Goal: Task Accomplishment & Management: Complete application form

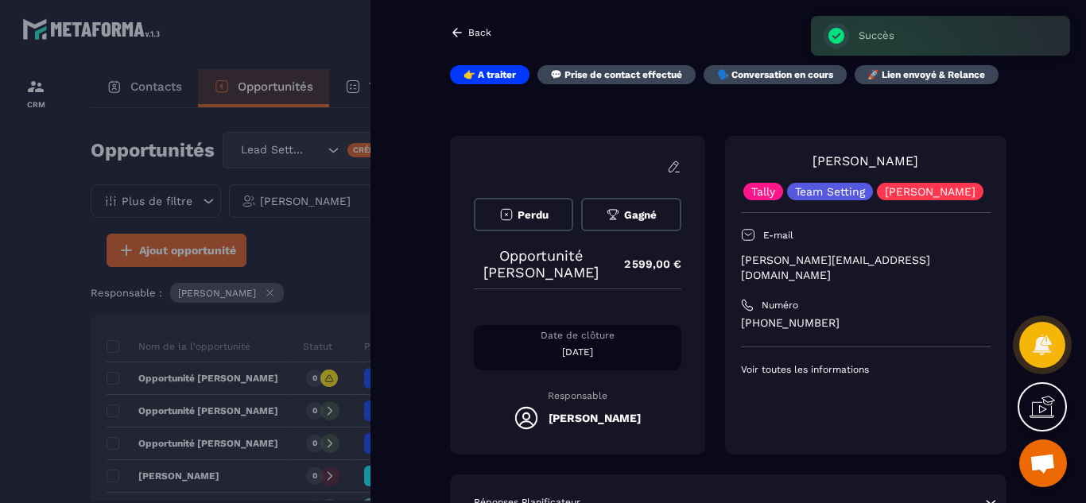
click at [727, 339] on div "[PERSON_NAME] Tally Team Setting [PERSON_NAME] E-mail [PERSON_NAME][EMAIL_ADDRE…" at bounding box center [865, 295] width 281 height 319
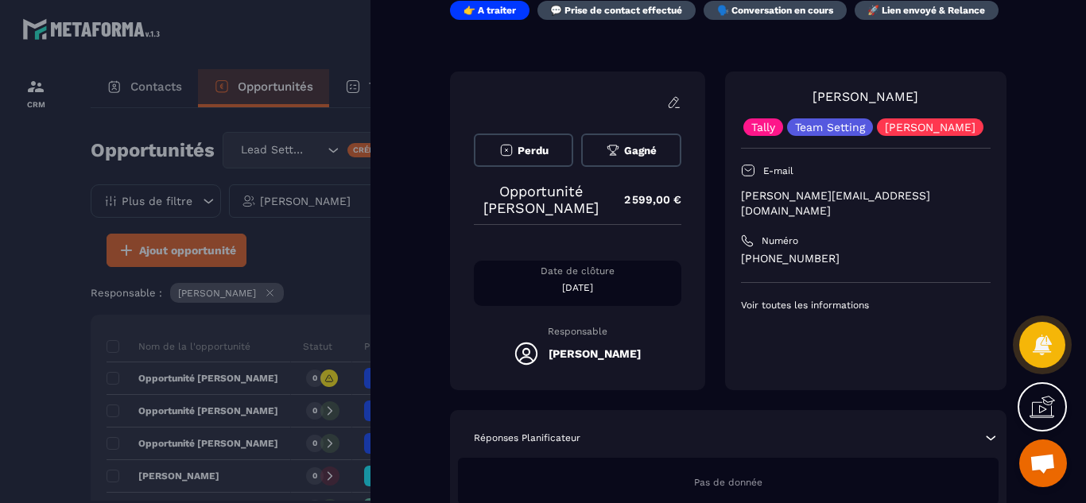
scroll to position [64, 0]
click at [36, 314] on div at bounding box center [543, 251] width 1086 height 503
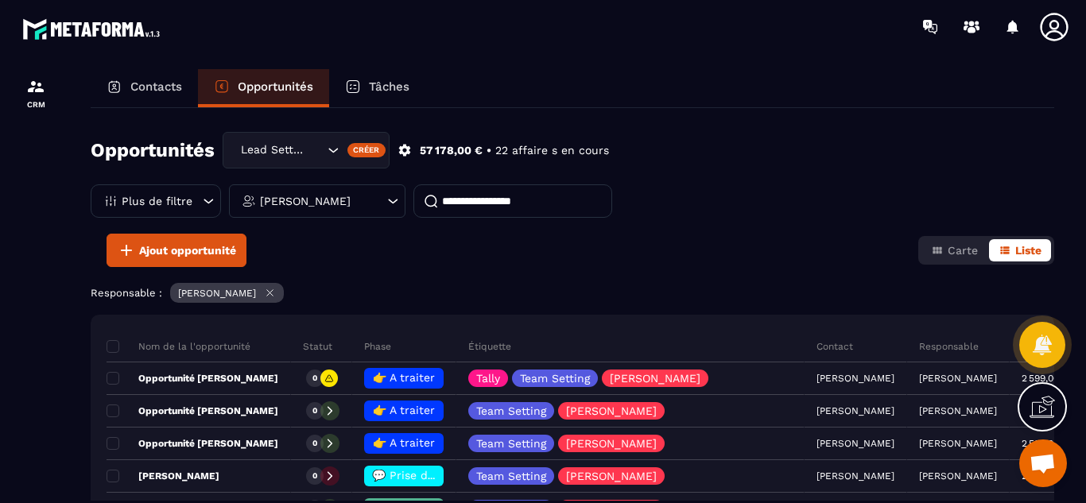
click at [152, 91] on p "Contacts" at bounding box center [156, 86] width 52 height 14
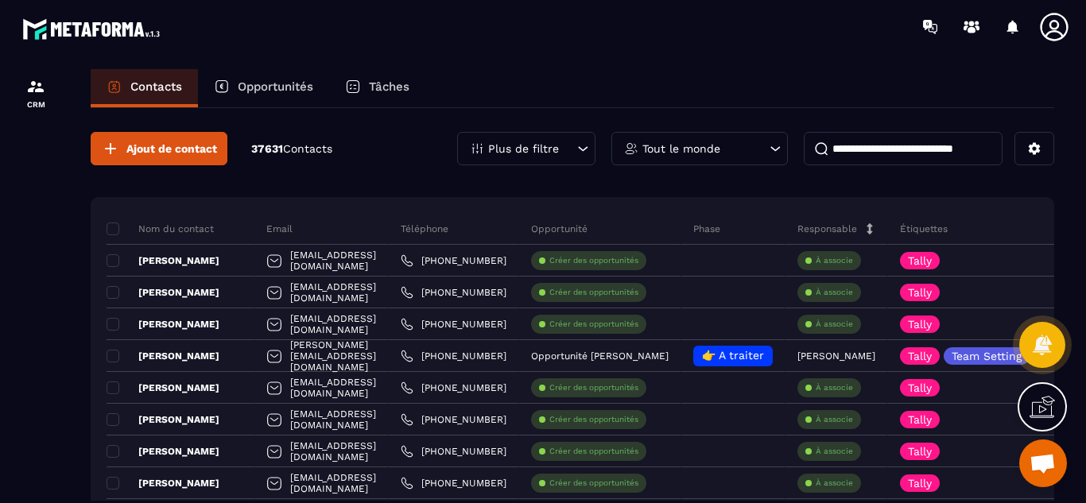
click at [852, 143] on input at bounding box center [903, 148] width 199 height 33
paste input "******"
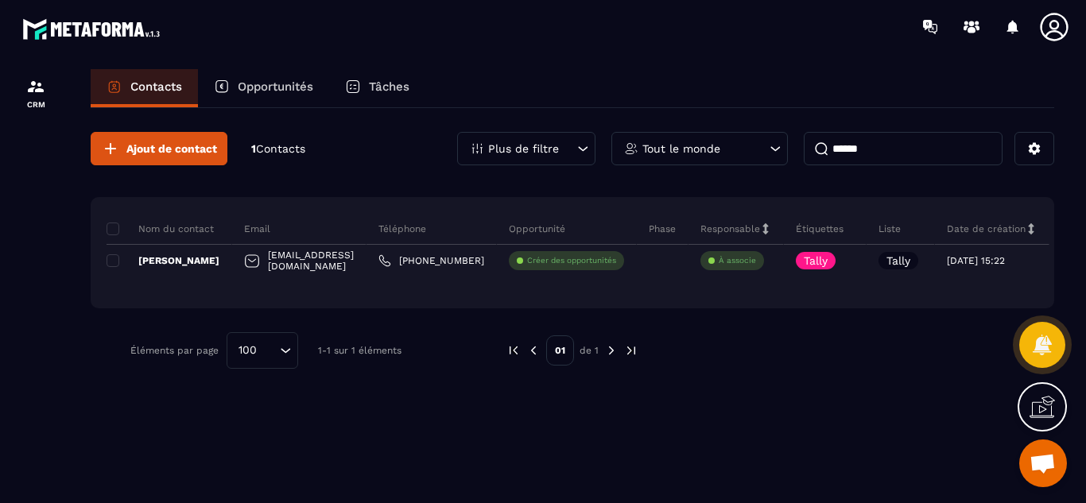
type input "******"
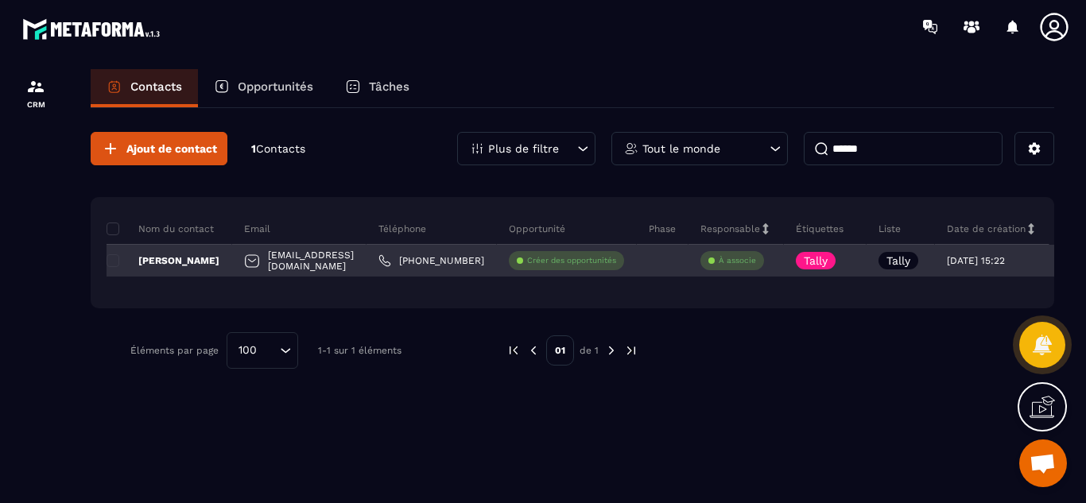
click at [557, 262] on p "Créer des opportunités" at bounding box center [571, 260] width 89 height 11
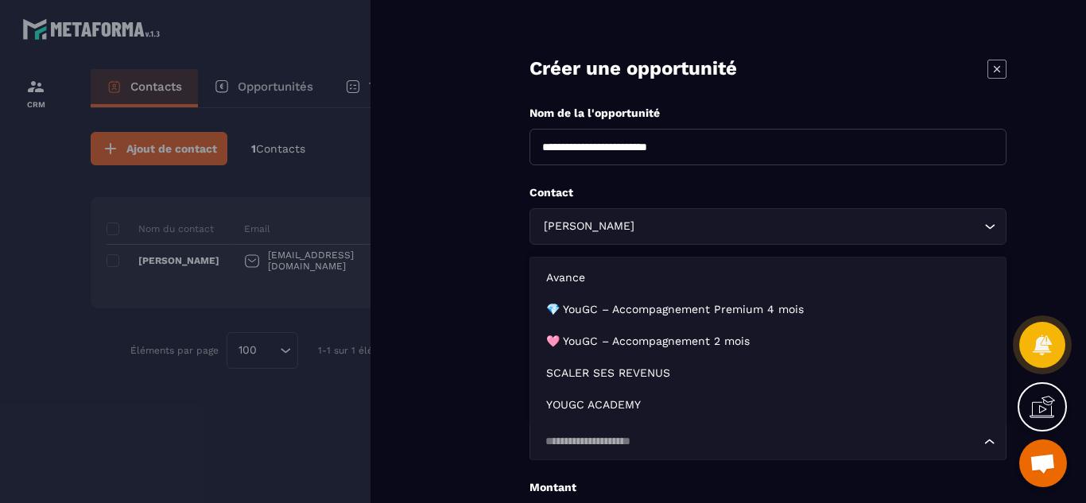
click at [601, 442] on input "Search for option" at bounding box center [760, 441] width 440 height 17
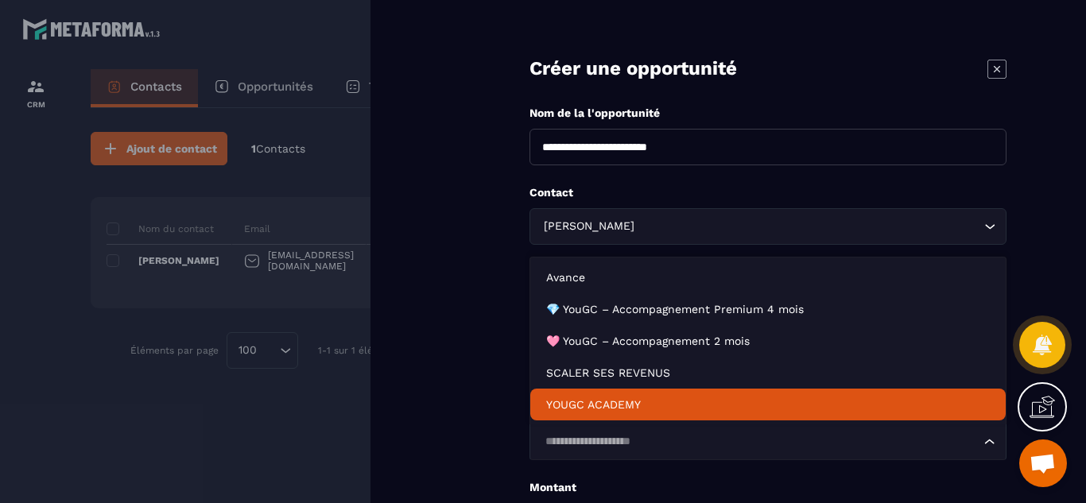
click at [595, 401] on p "YOUGC ACADEMY" at bounding box center [768, 405] width 444 height 16
type input "*******"
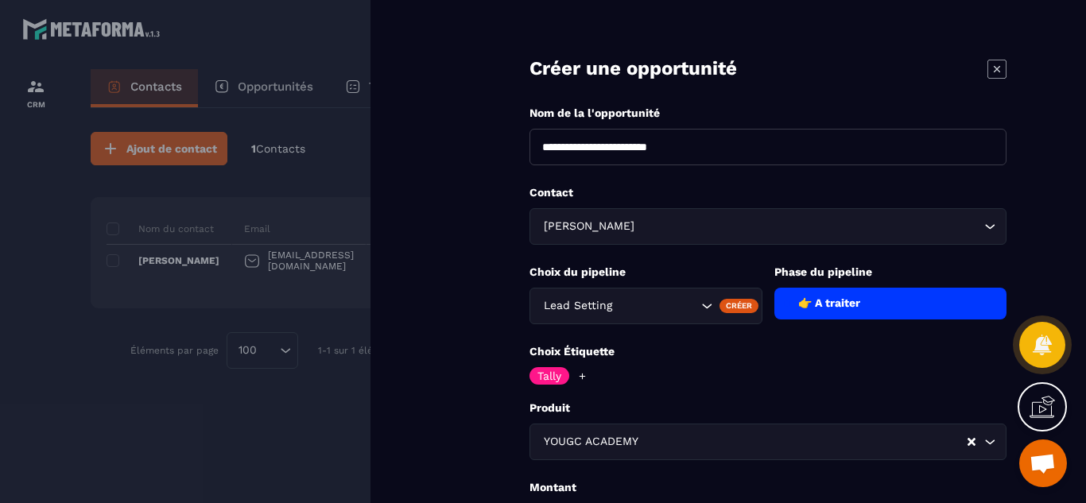
click at [490, 398] on form "**********" at bounding box center [768, 361] width 636 height 722
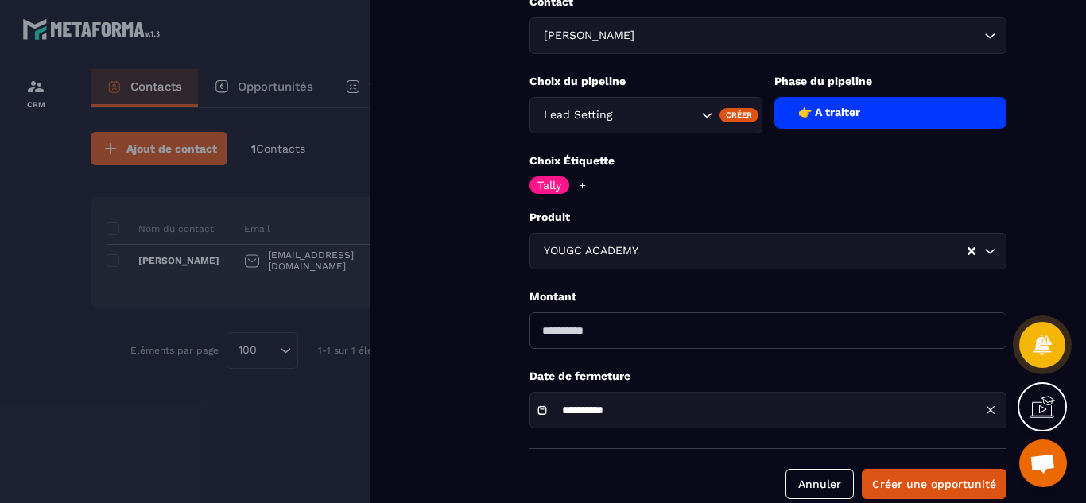
scroll to position [219, 0]
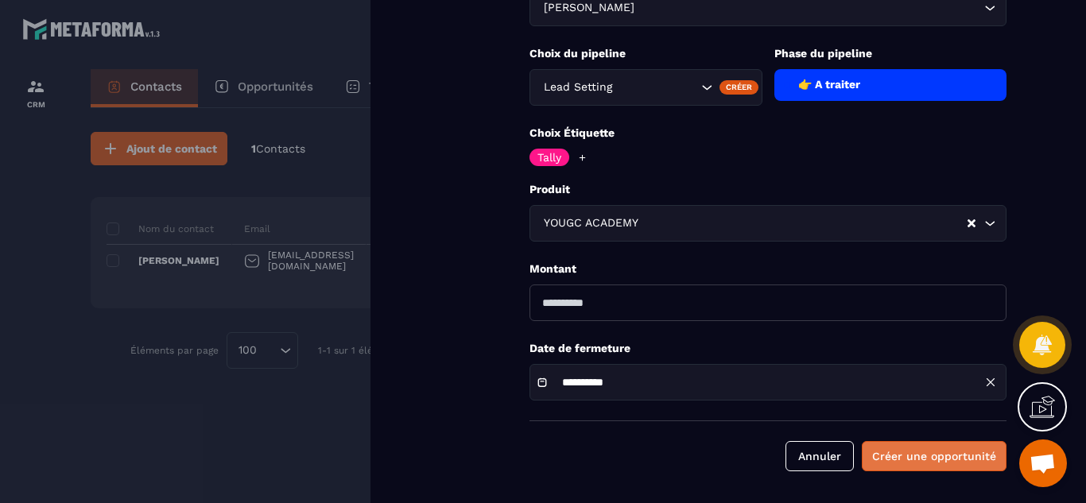
click at [940, 456] on button "Créer une opportunité" at bounding box center [934, 456] width 145 height 30
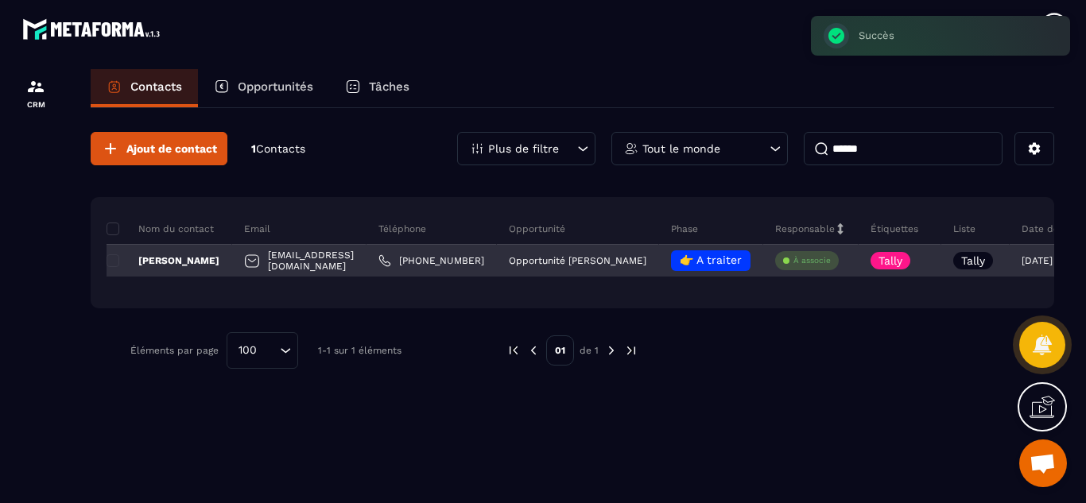
click at [847, 262] on div "À associe" at bounding box center [810, 261] width 95 height 32
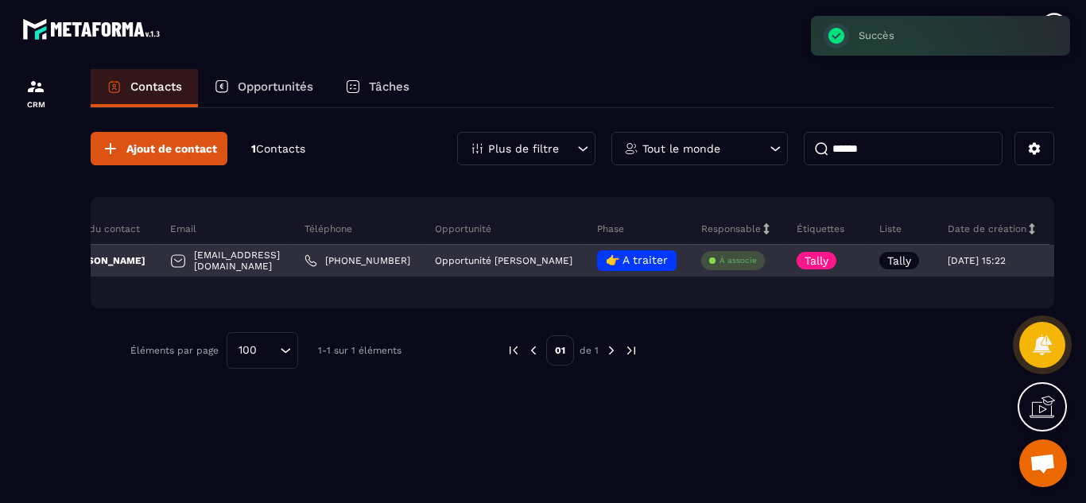
scroll to position [0, 112]
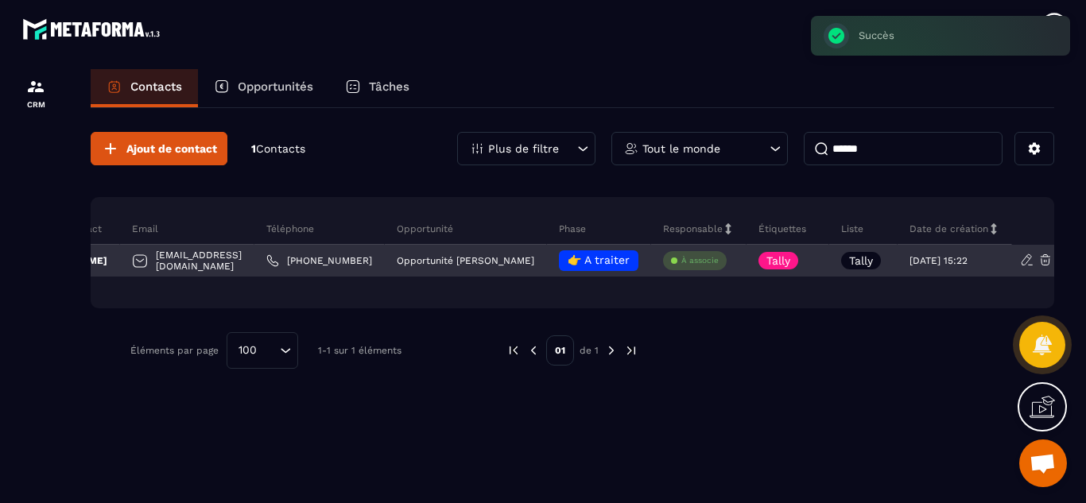
click at [686, 263] on p "À associe" at bounding box center [699, 260] width 37 height 11
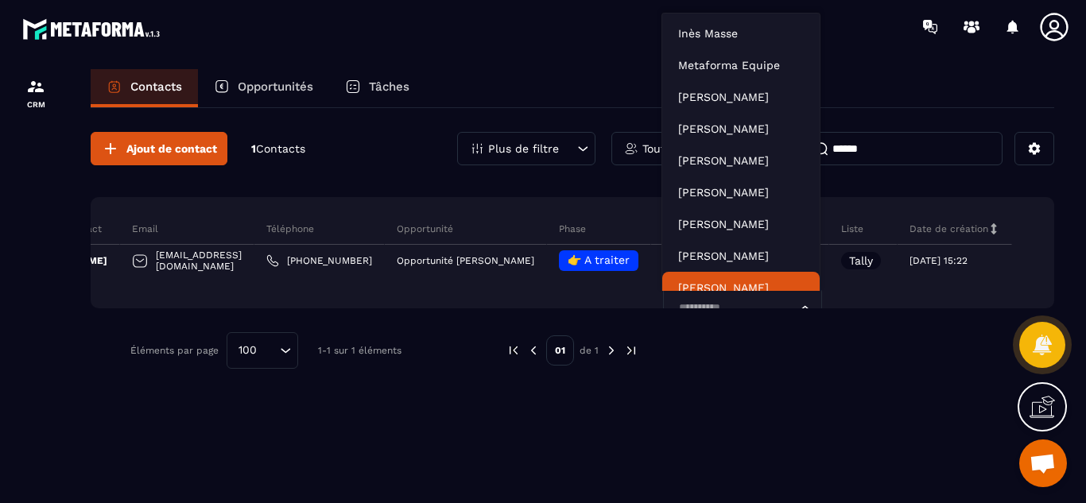
scroll to position [12, 0]
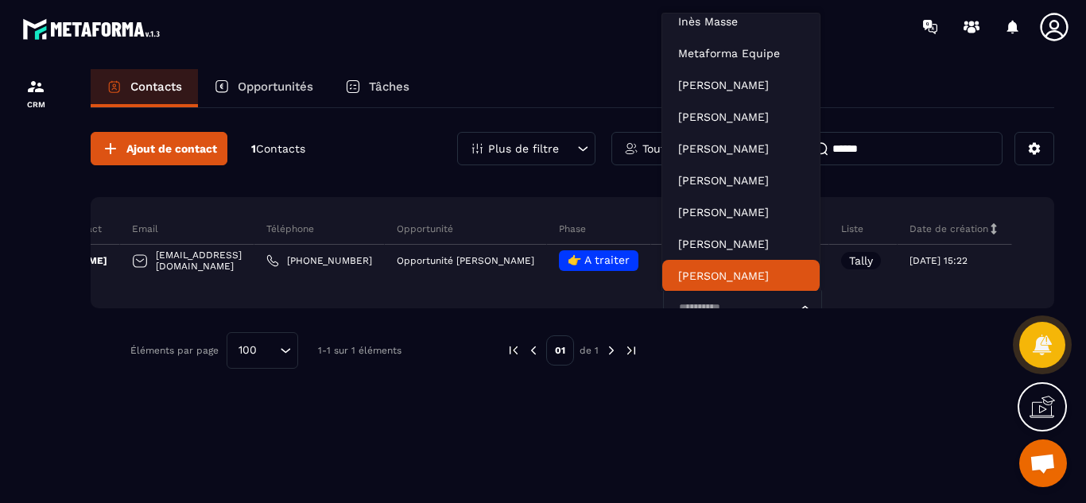
click at [695, 308] on div "Ajout de contact 1 Contacts Plus de filtre Tout le monde ****** Nom du contact …" at bounding box center [572, 250] width 963 height 285
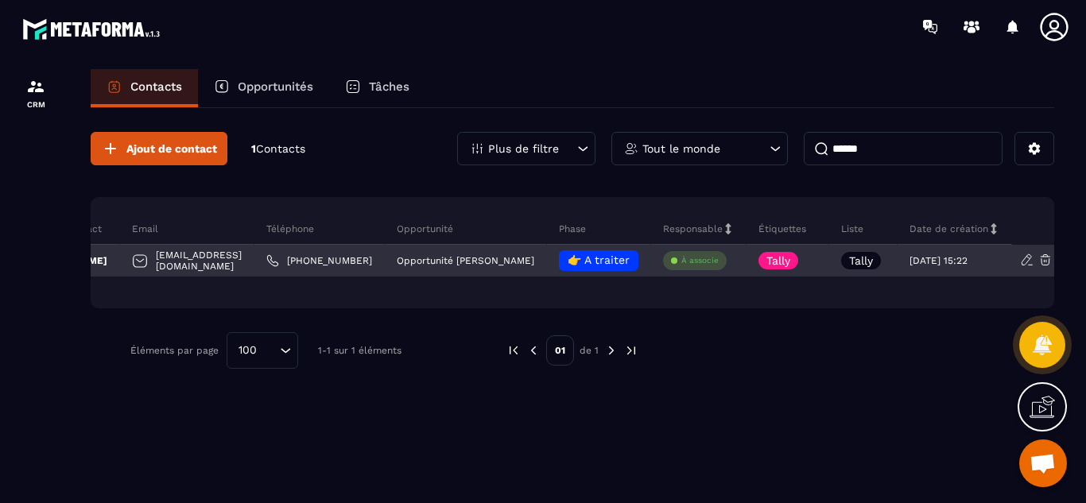
click at [697, 259] on p "À associe" at bounding box center [699, 260] width 37 height 11
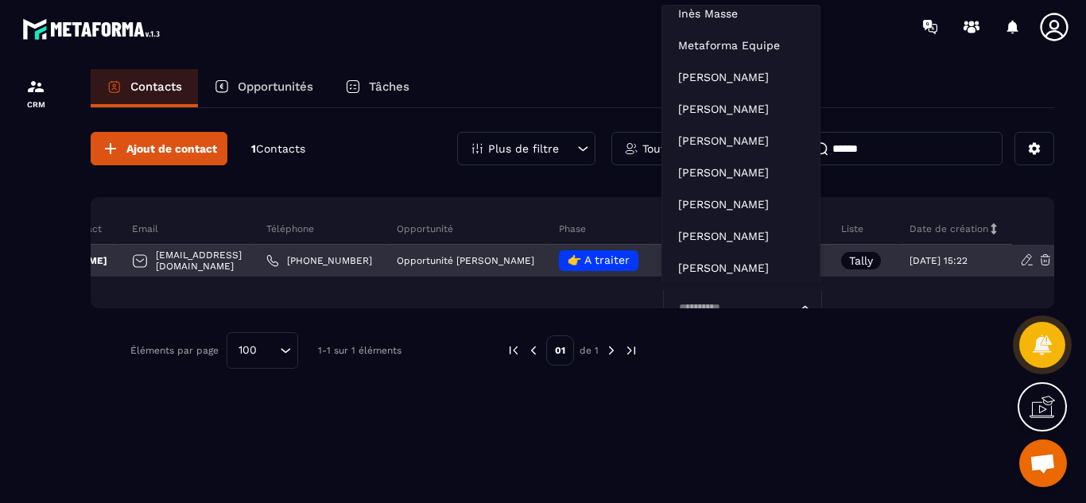
scroll to position [8, 112]
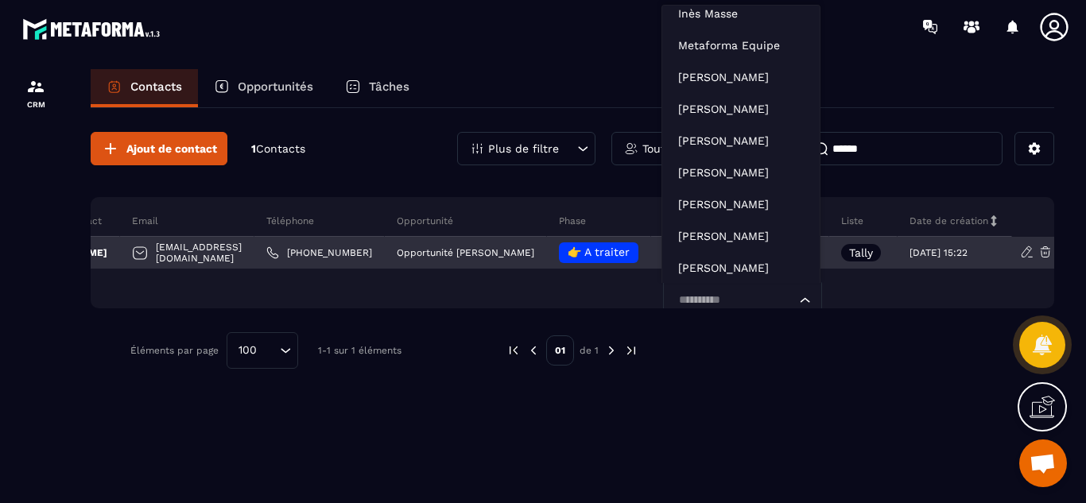
click at [696, 304] on input "Search for option" at bounding box center [734, 300] width 122 height 17
type input "****"
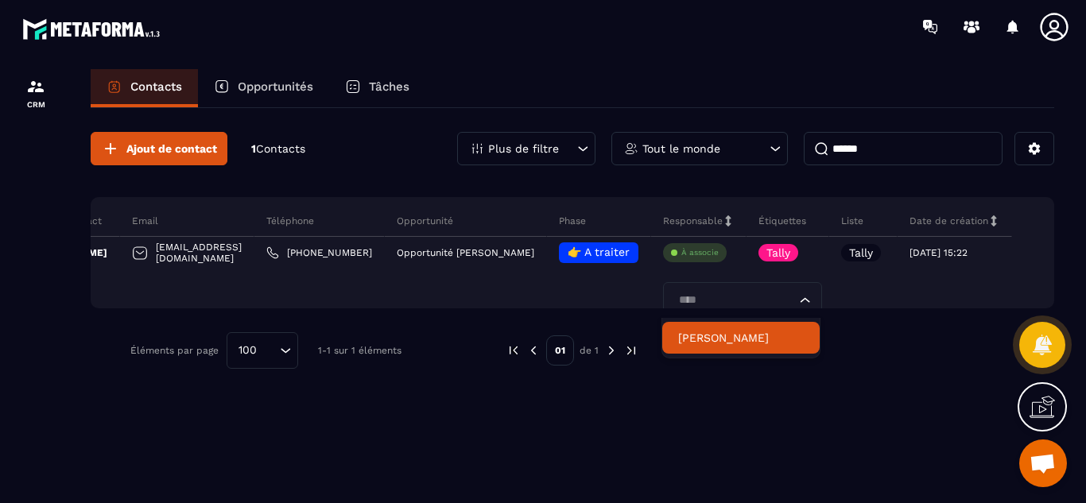
click at [711, 342] on p "[PERSON_NAME]" at bounding box center [741, 338] width 126 height 16
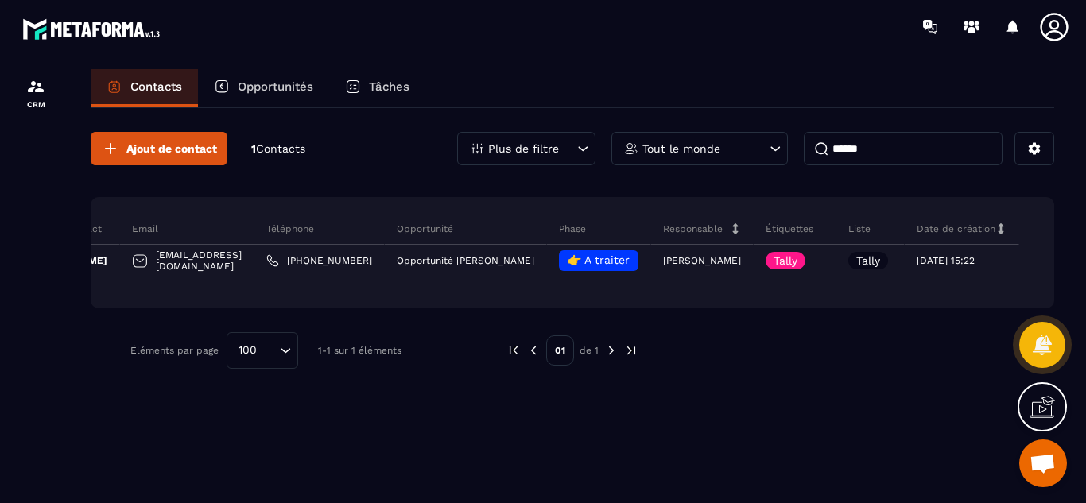
scroll to position [0, 112]
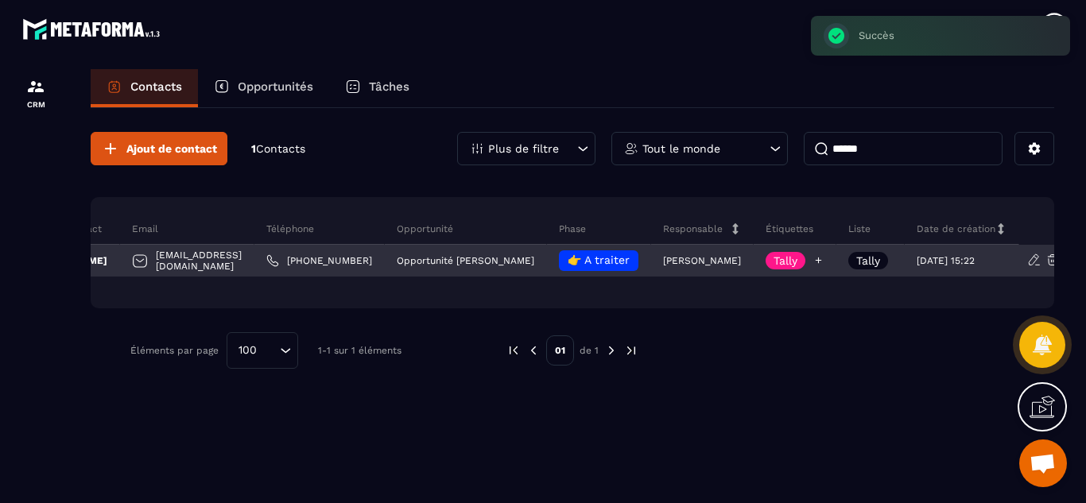
click at [824, 264] on icon at bounding box center [818, 260] width 10 height 10
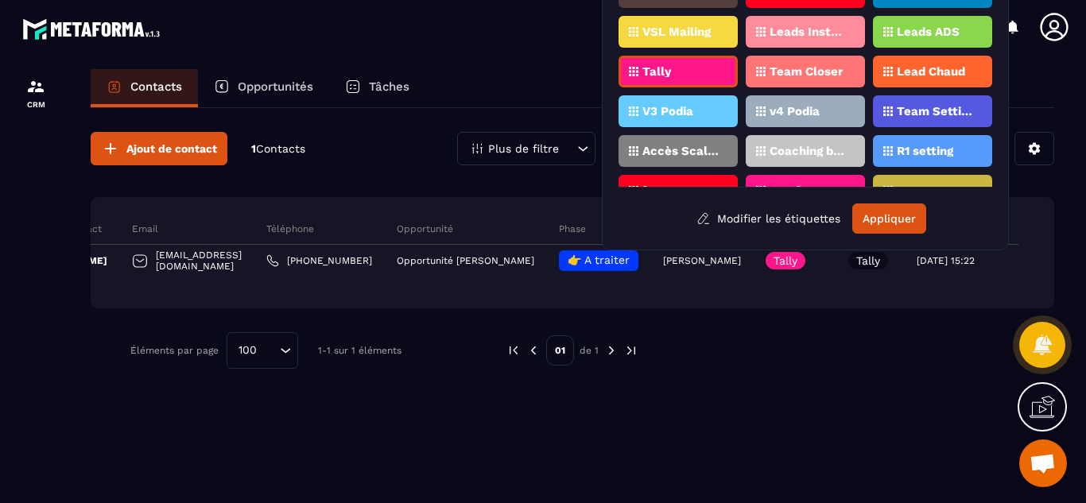
click at [913, 114] on p "Team Setting" at bounding box center [935, 111] width 77 height 11
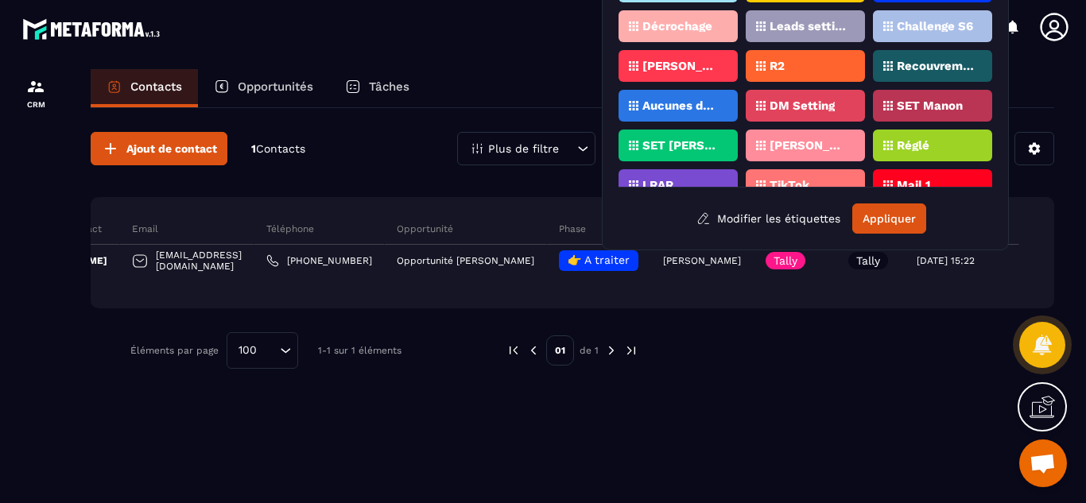
scroll to position [319, 0]
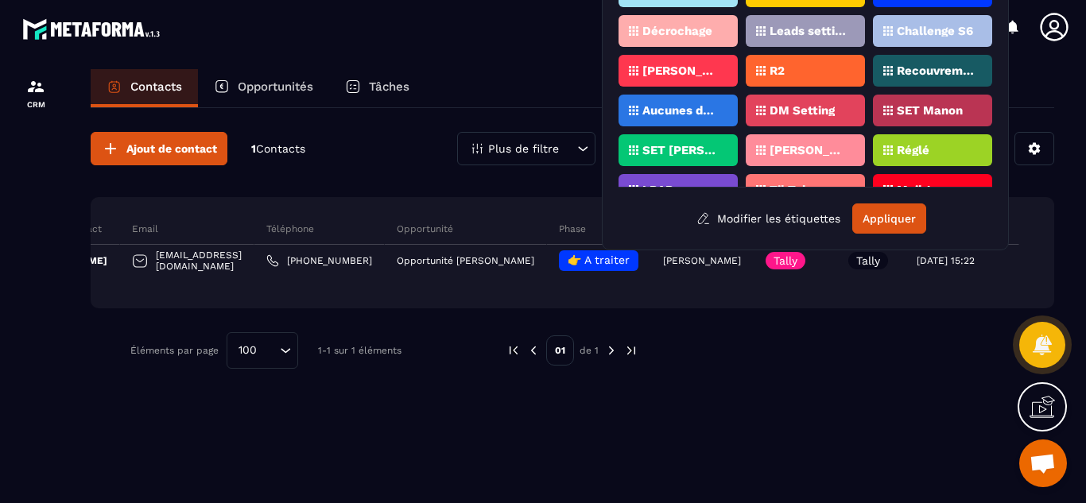
click at [711, 71] on div "[PERSON_NAME]" at bounding box center [677, 71] width 119 height 32
click at [901, 227] on button "Appliquer" at bounding box center [889, 219] width 74 height 30
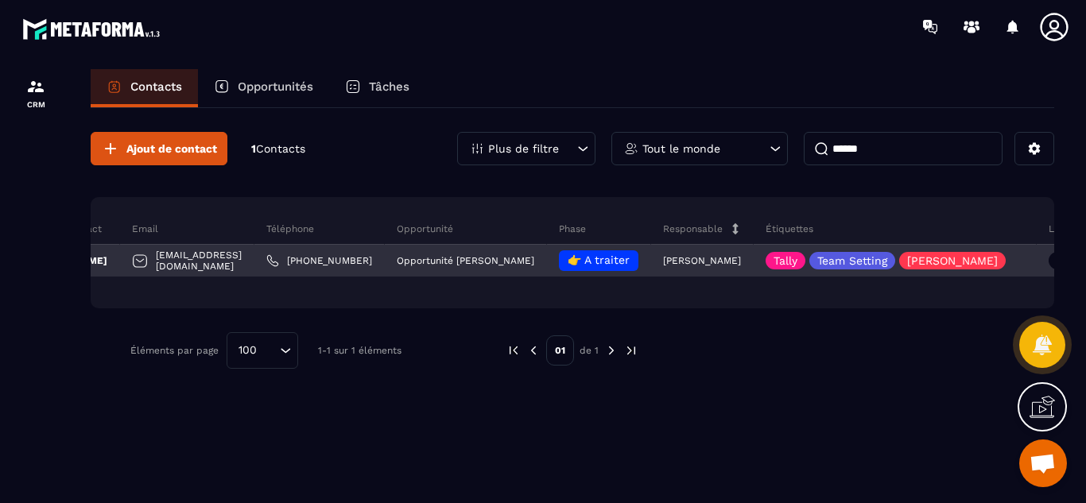
click at [231, 259] on div "[EMAIL_ADDRESS][DOMAIN_NAME]" at bounding box center [187, 261] width 134 height 32
click at [106, 266] on div "[PERSON_NAME]" at bounding box center [57, 261] width 126 height 32
